Goal: Information Seeking & Learning: Learn about a topic

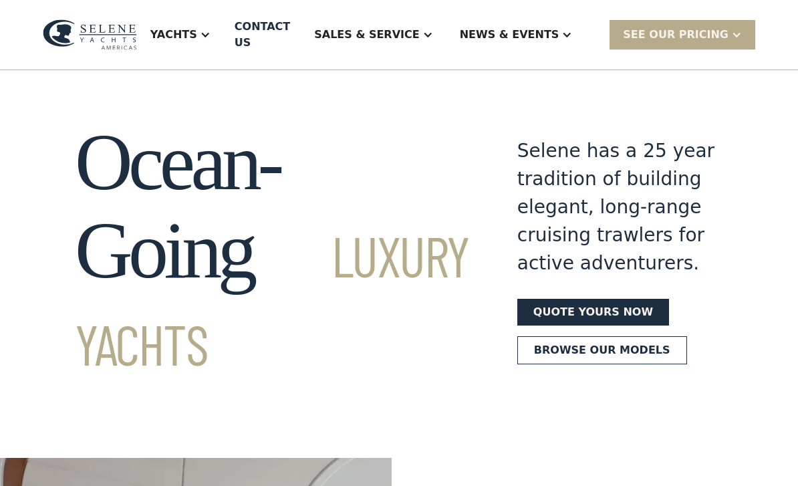
click at [197, 34] on div "Yachts" at bounding box center [173, 35] width 47 height 16
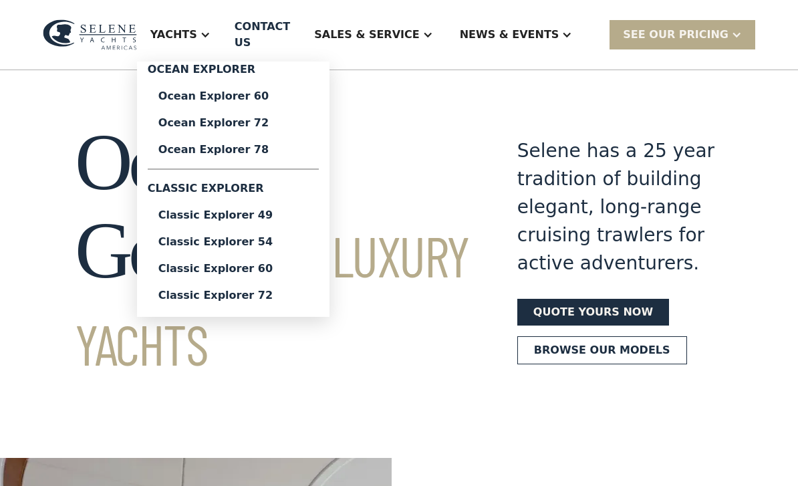
click at [210, 217] on div "Classic Explorer 49" at bounding box center [233, 215] width 150 height 11
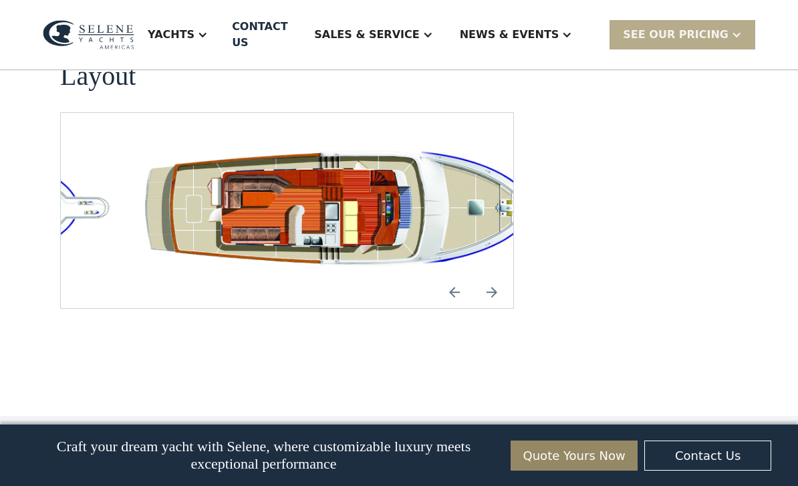
scroll to position [2605, 0]
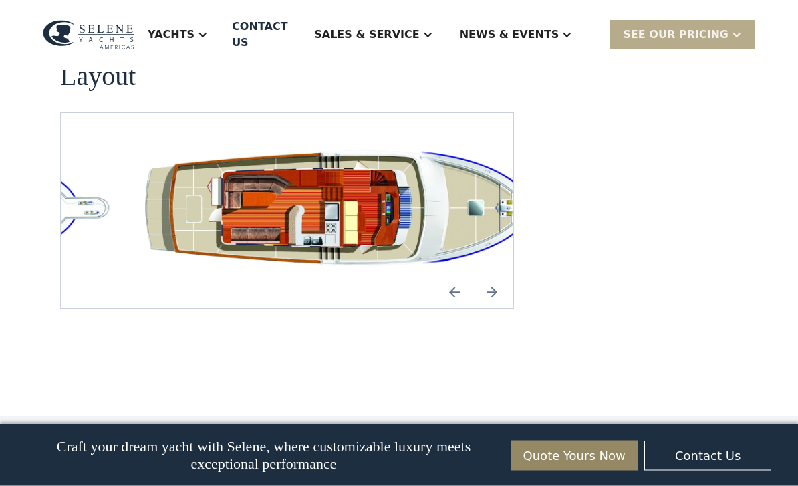
click at [494, 277] on img "Next slide" at bounding box center [492, 293] width 32 height 32
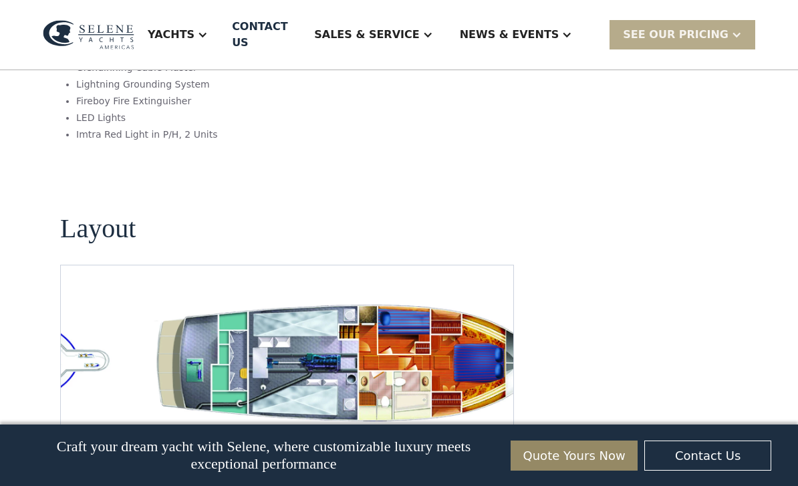
scroll to position [2448, 0]
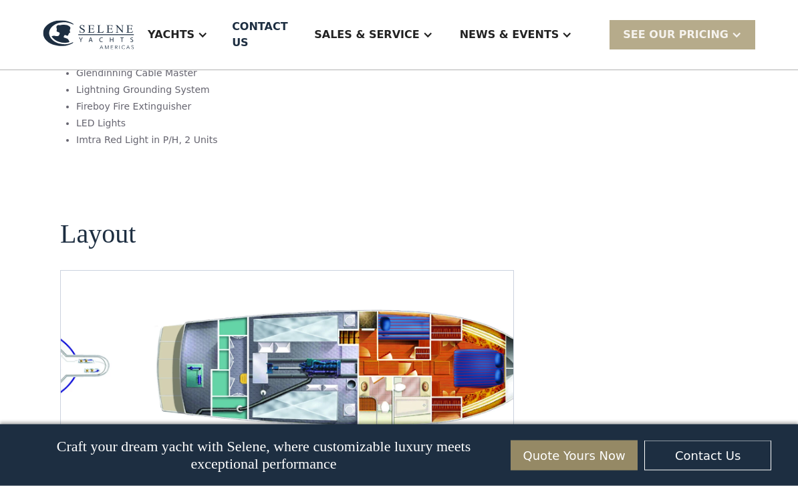
click at [492, 435] on img "Next slide" at bounding box center [492, 451] width 32 height 32
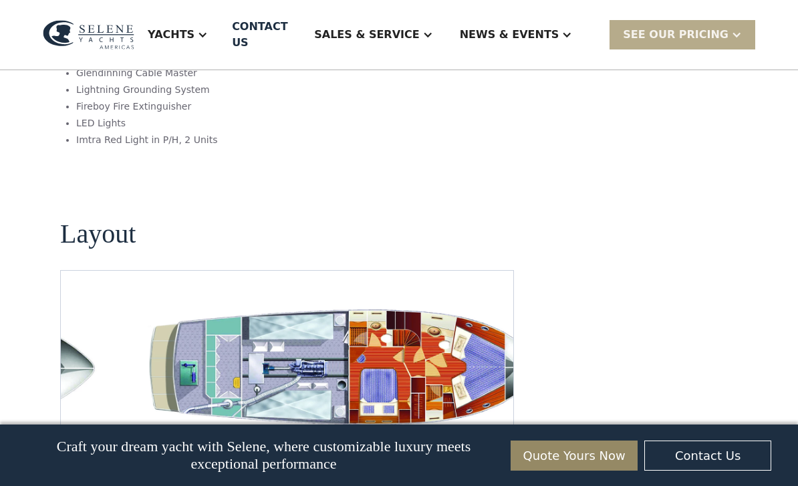
click at [492, 434] on img "Next slide" at bounding box center [492, 450] width 32 height 32
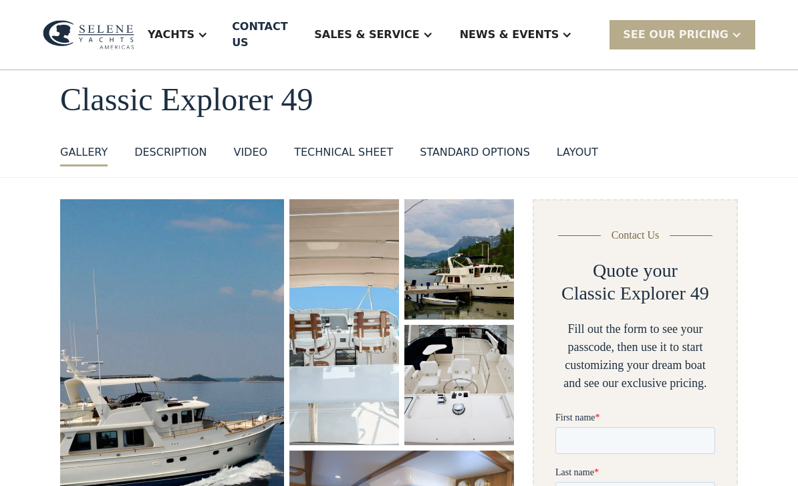
scroll to position [0, 0]
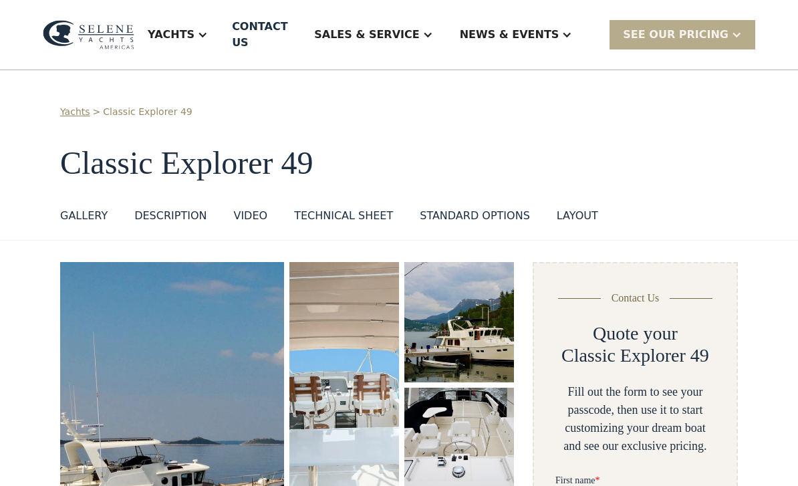
click at [194, 32] on div "Yachts" at bounding box center [171, 35] width 47 height 16
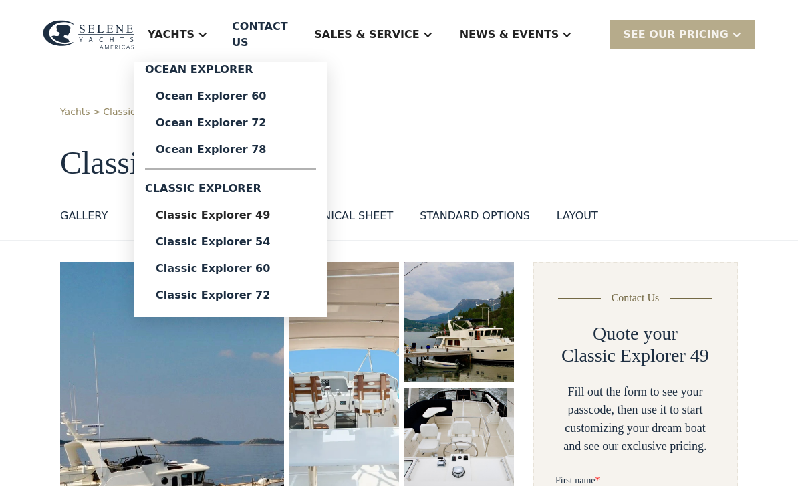
click at [213, 91] on div "Ocean Explorer 60" at bounding box center [231, 96] width 150 height 11
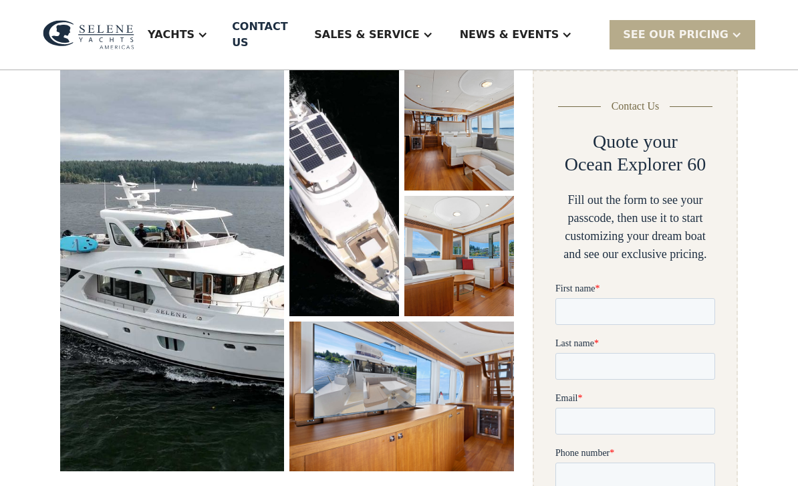
scroll to position [237, 0]
